Goal: Task Accomplishment & Management: Manage account settings

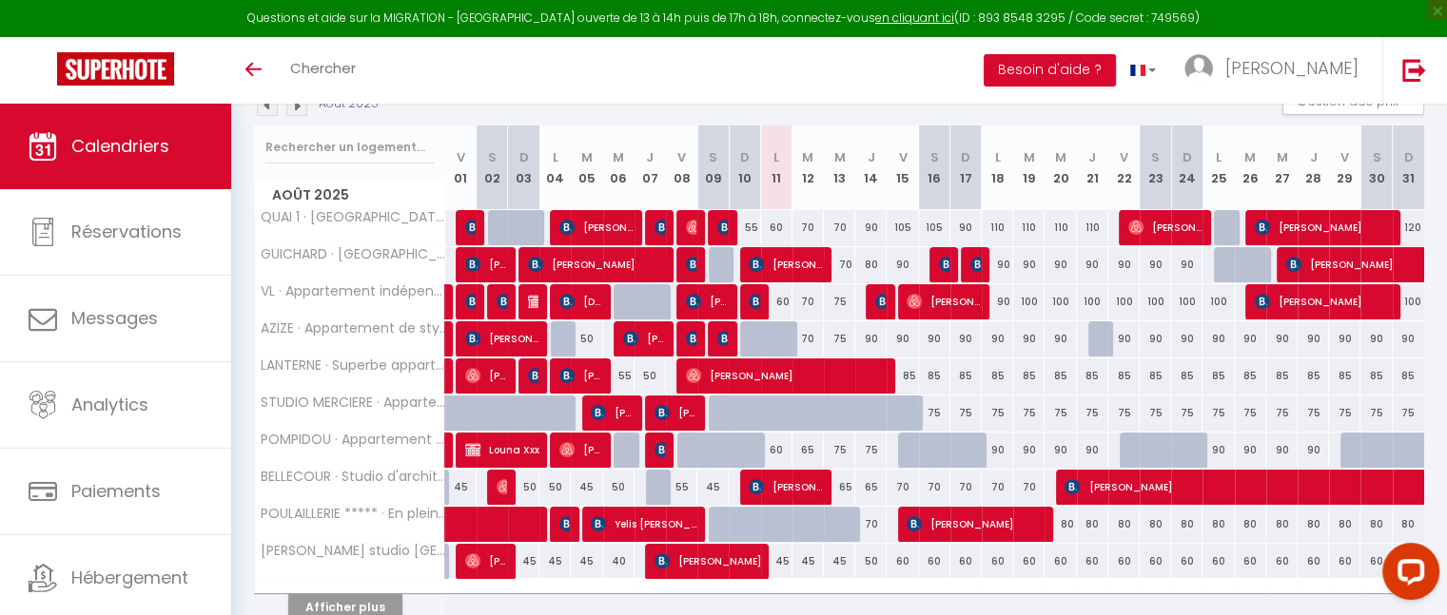
click at [808, 224] on div "70" at bounding box center [807, 227] width 31 height 35
type input "70"
type input "[DATE]"
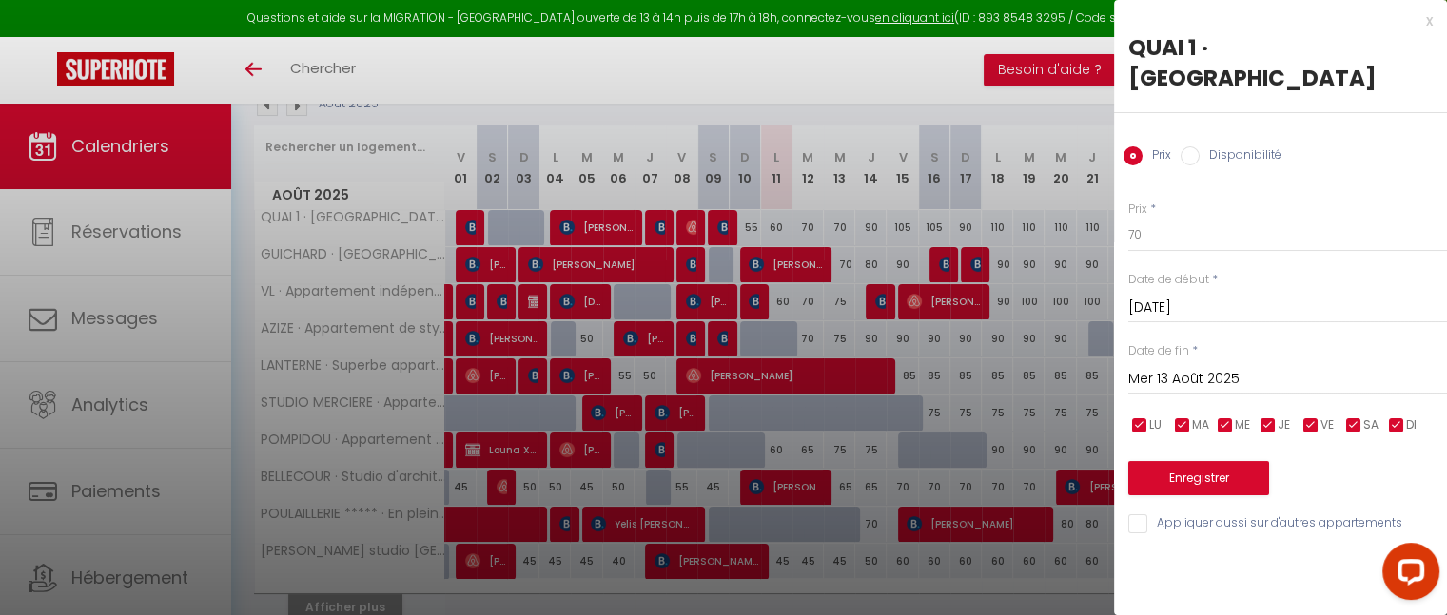
click at [1206, 381] on input "Mer 13 Août 2025" at bounding box center [1287, 379] width 319 height 25
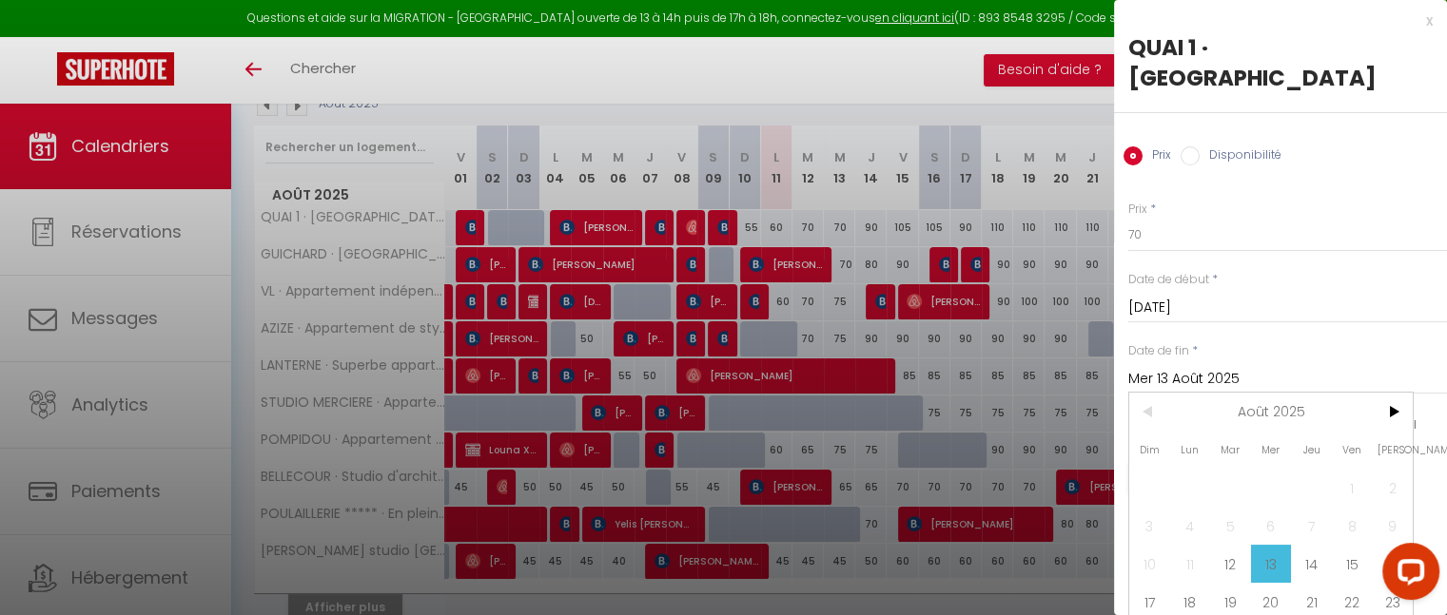
scroll to position [95, 0]
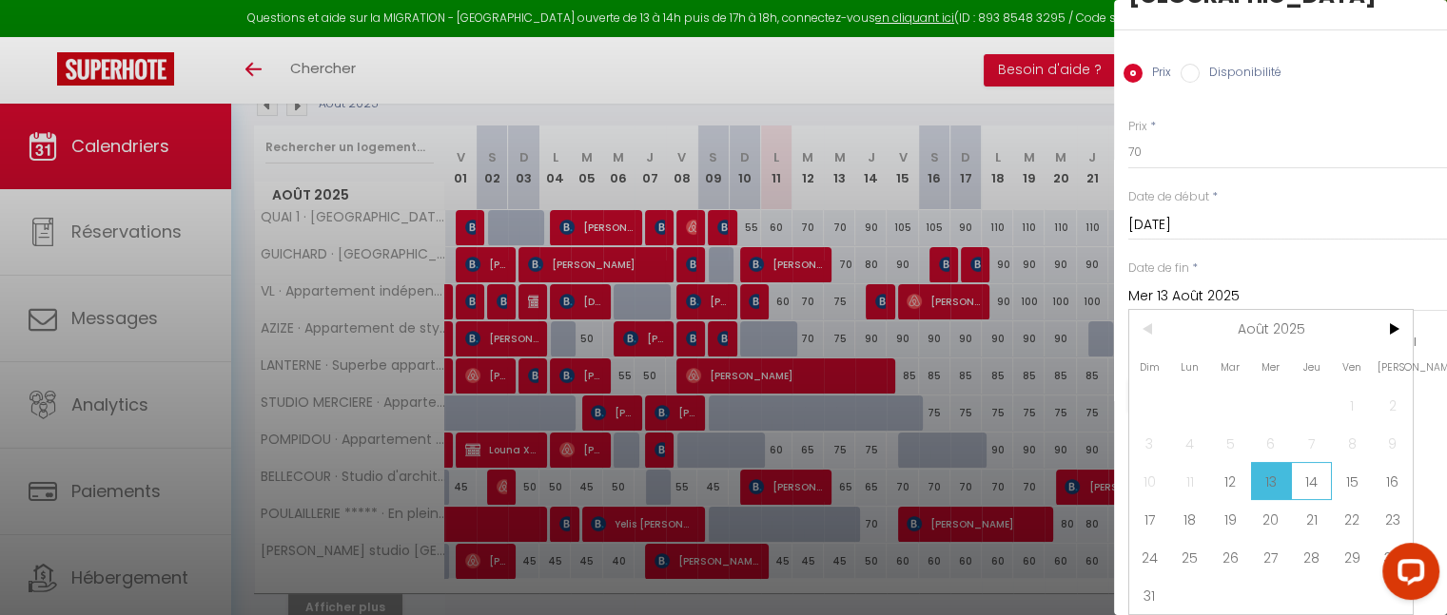
click at [1302, 462] on span "14" at bounding box center [1311, 481] width 41 height 38
type input "[DEMOGRAPHIC_DATA][DATE]"
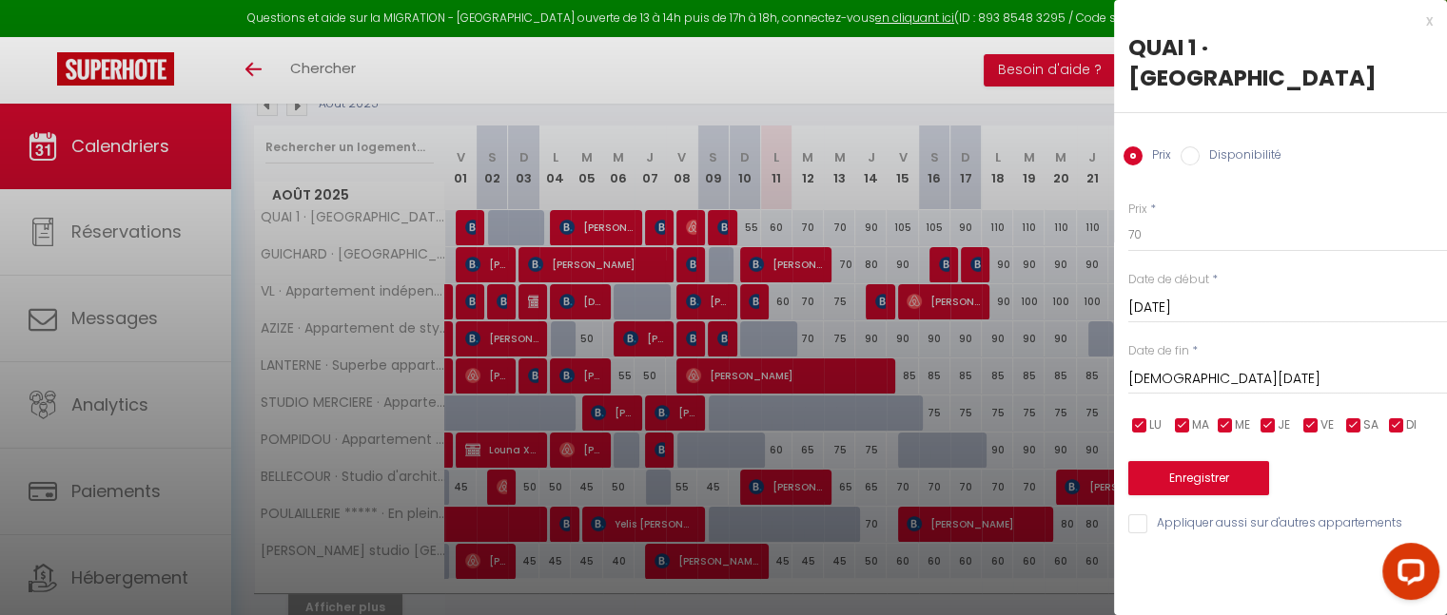
scroll to position [0, 0]
click at [1199, 240] on input "70" at bounding box center [1287, 235] width 319 height 34
type input "7"
type input "80"
click at [1185, 478] on button "Enregistrer" at bounding box center [1198, 478] width 141 height 34
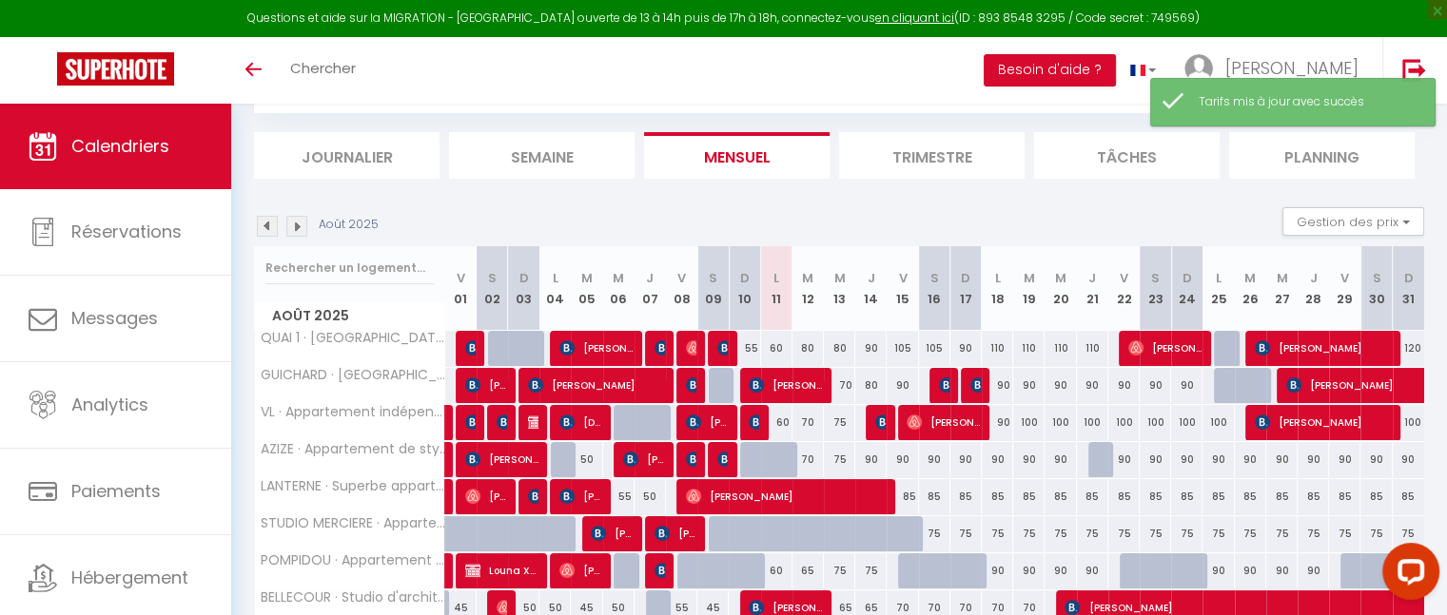
scroll to position [224, 0]
